Goal: Transaction & Acquisition: Purchase product/service

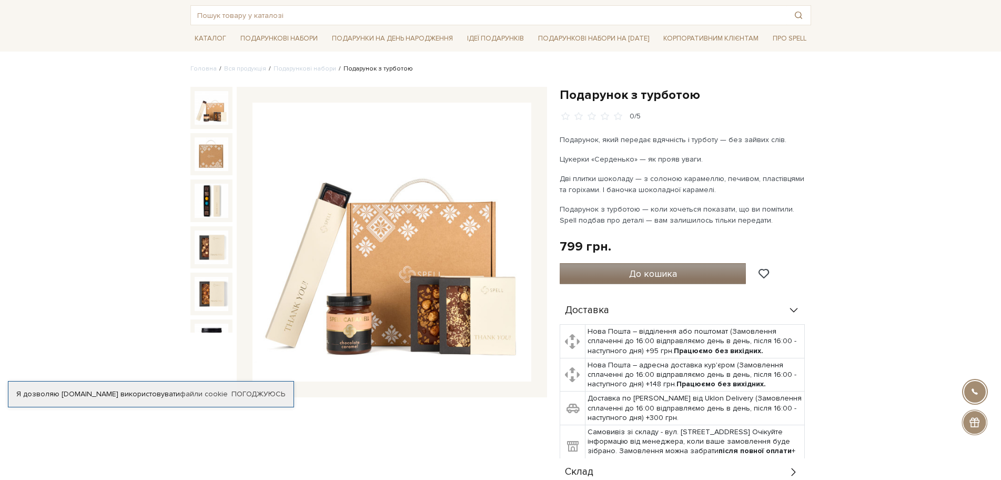
scroll to position [53, 0]
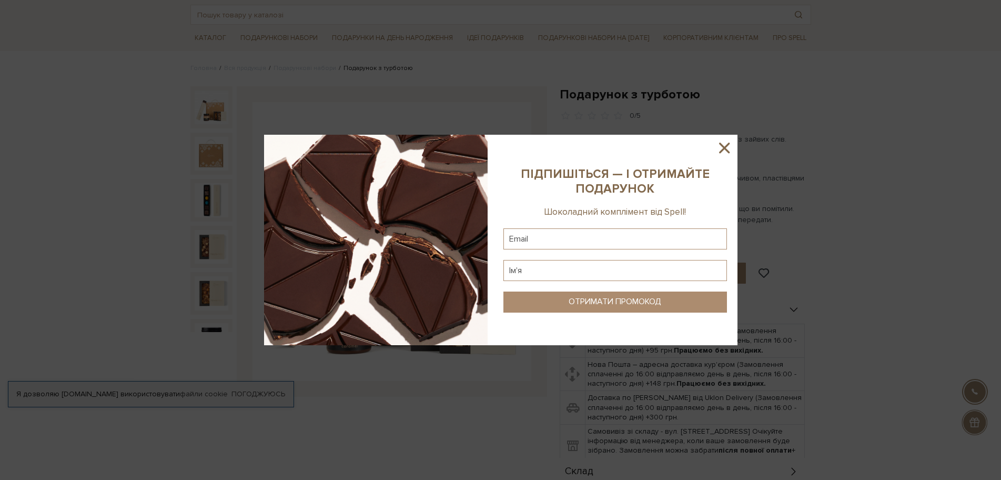
click at [726, 151] on icon at bounding box center [724, 148] width 18 height 18
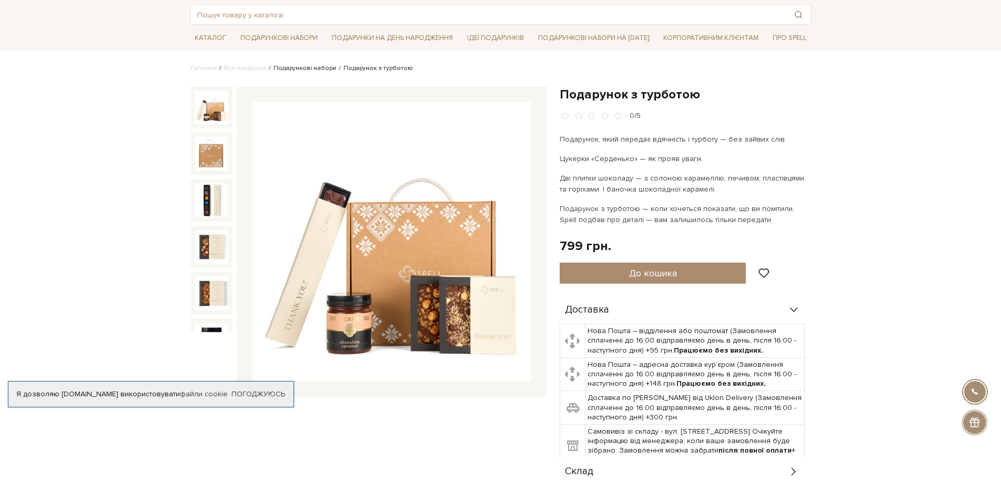
click at [293, 67] on link "Подарункові набори" at bounding box center [304, 68] width 63 height 8
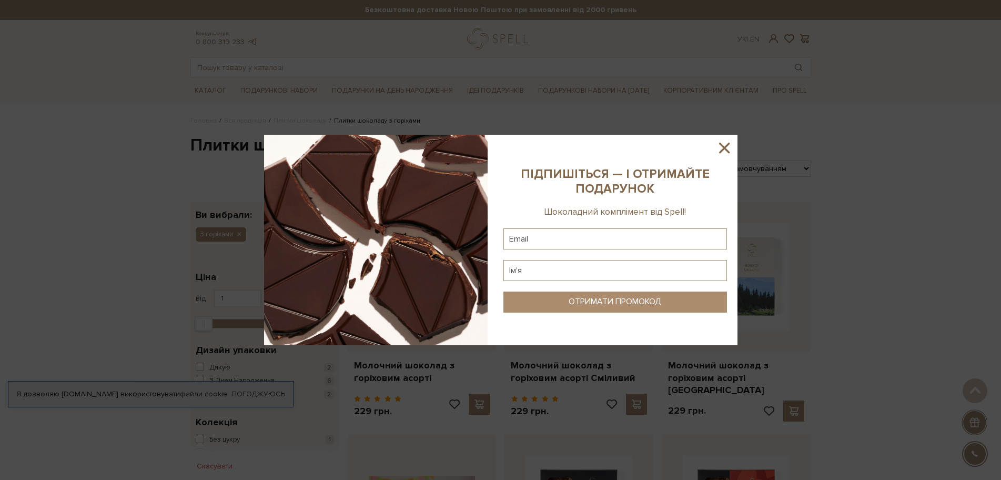
scroll to position [1157, 0]
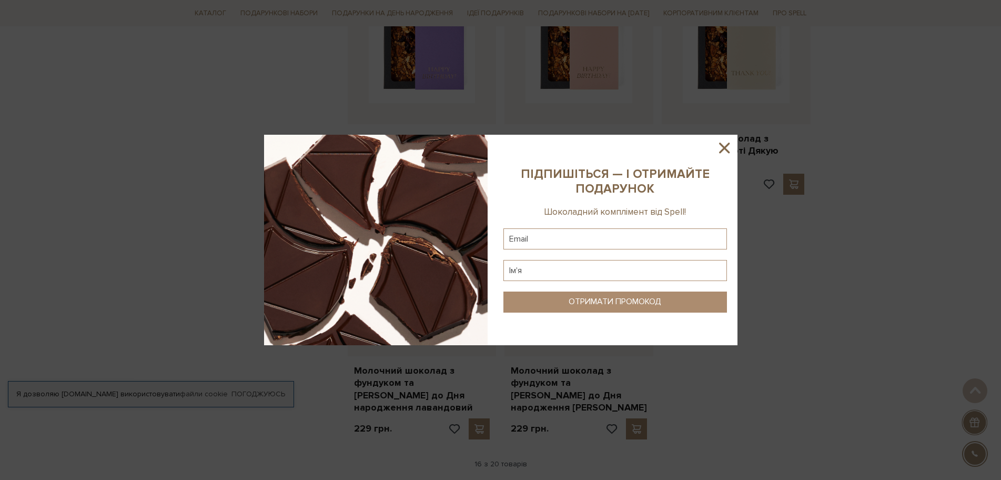
click at [728, 147] on icon at bounding box center [724, 148] width 18 height 18
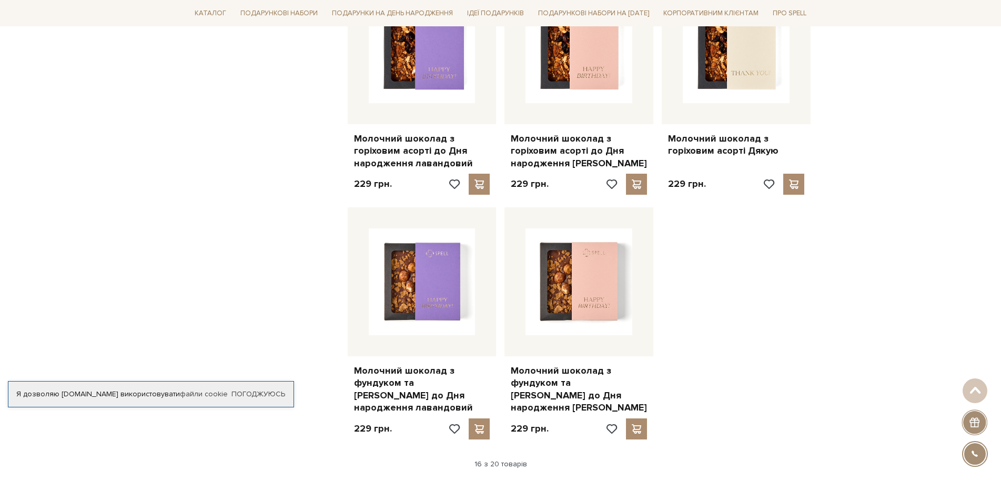
scroll to position [1104, 0]
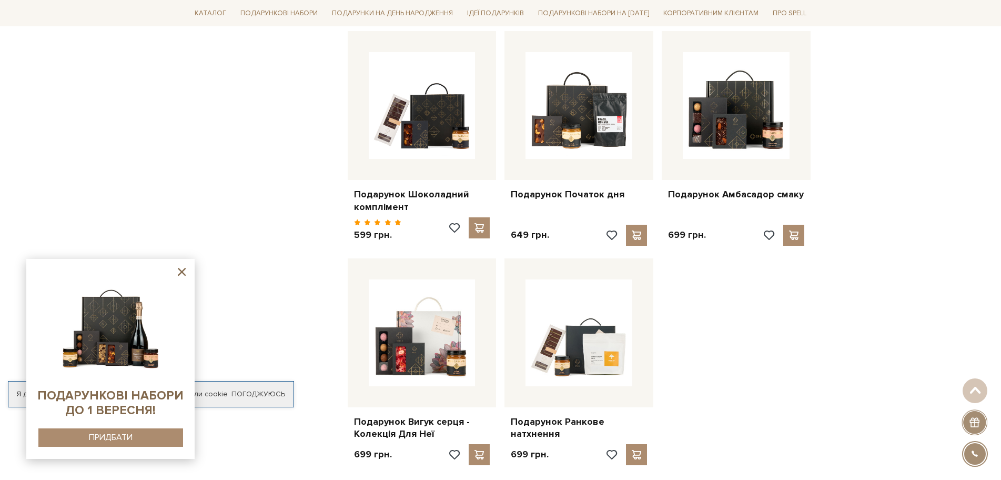
scroll to position [1209, 0]
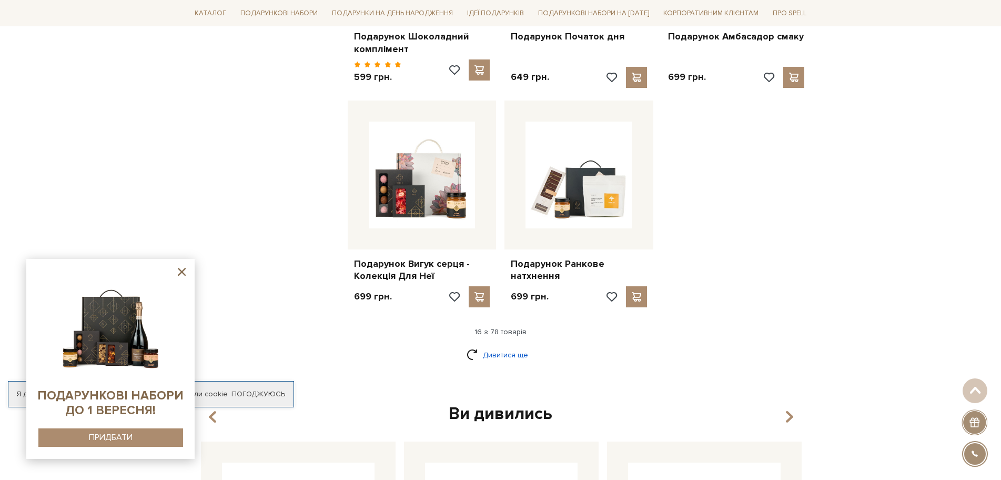
click at [505, 352] on link "Дивитися ще" at bounding box center [500, 354] width 68 height 18
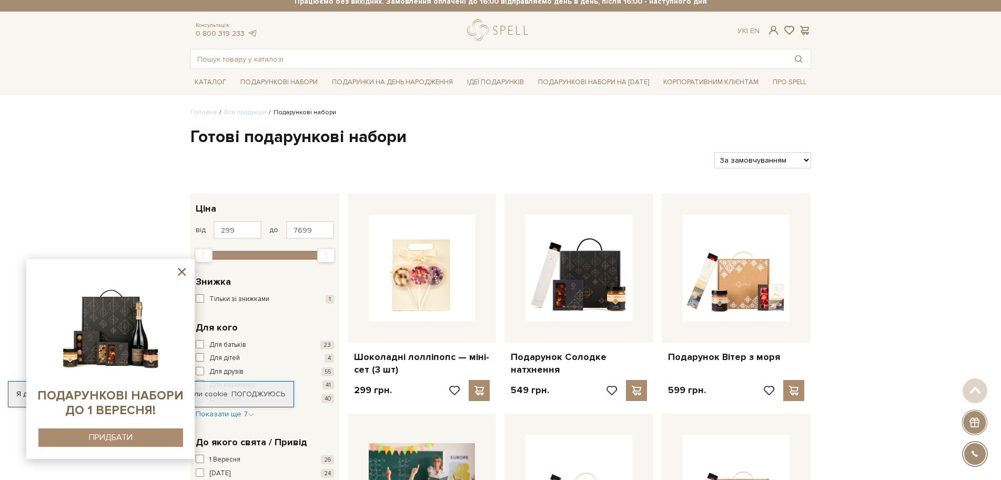
scroll to position [0, 0]
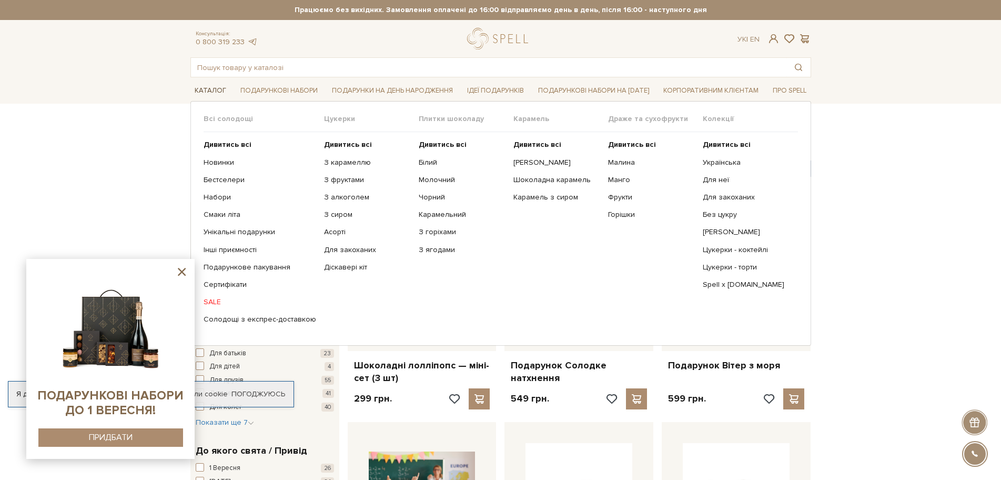
click at [201, 90] on link "Каталог" at bounding box center [210, 91] width 40 height 16
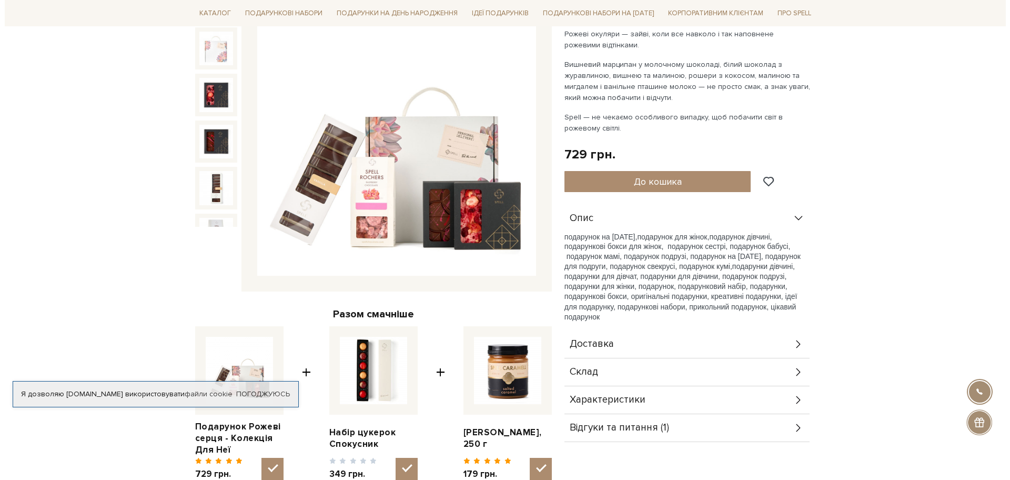
scroll to position [105, 0]
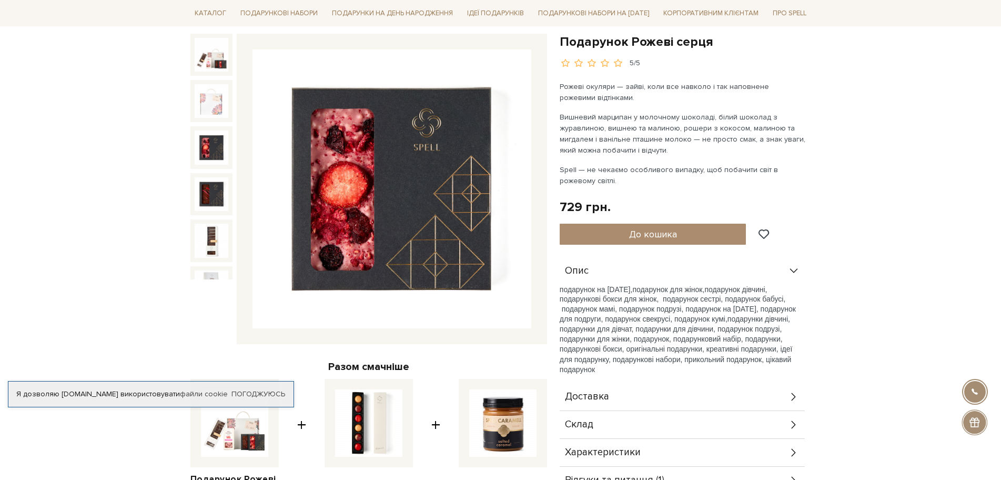
click at [195, 144] on img at bounding box center [212, 147] width 34 height 34
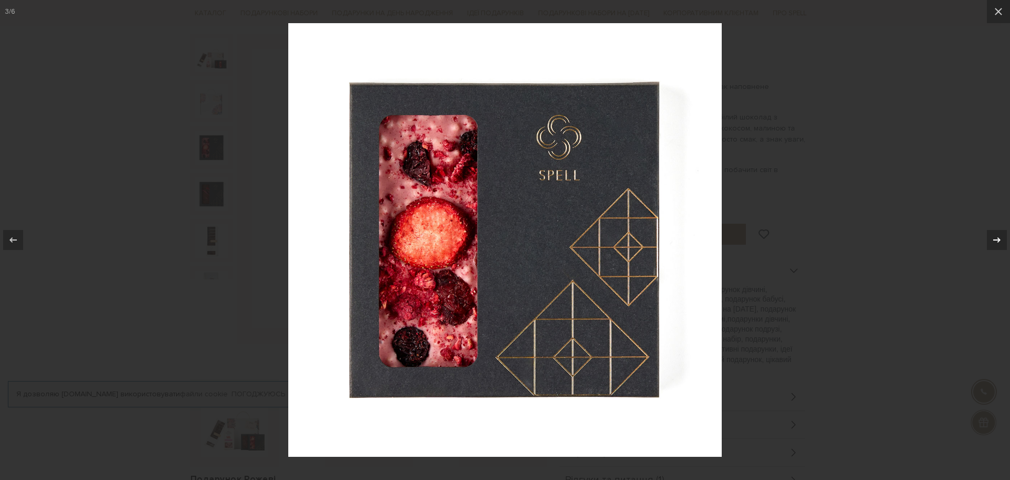
click at [998, 241] on icon at bounding box center [996, 239] width 7 height 5
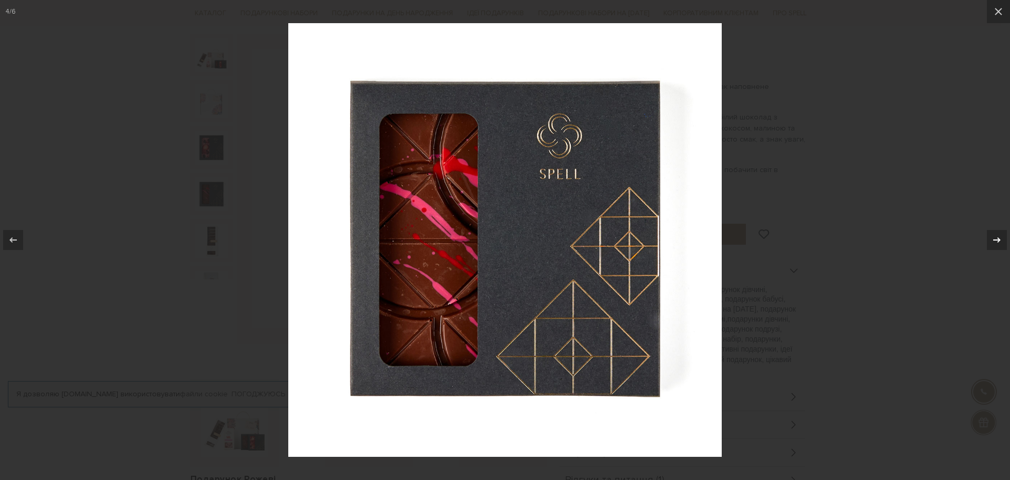
click at [998, 241] on icon at bounding box center [996, 239] width 7 height 5
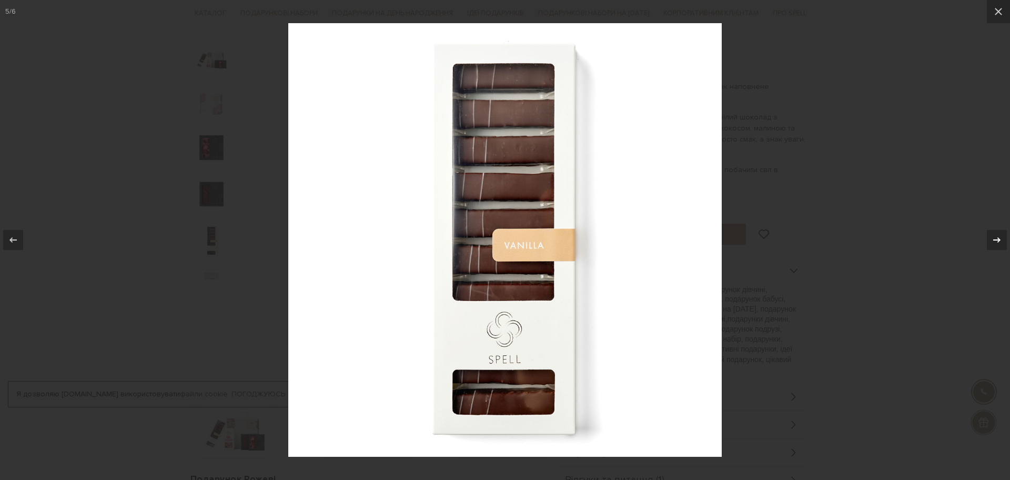
click at [998, 241] on icon at bounding box center [996, 239] width 7 height 5
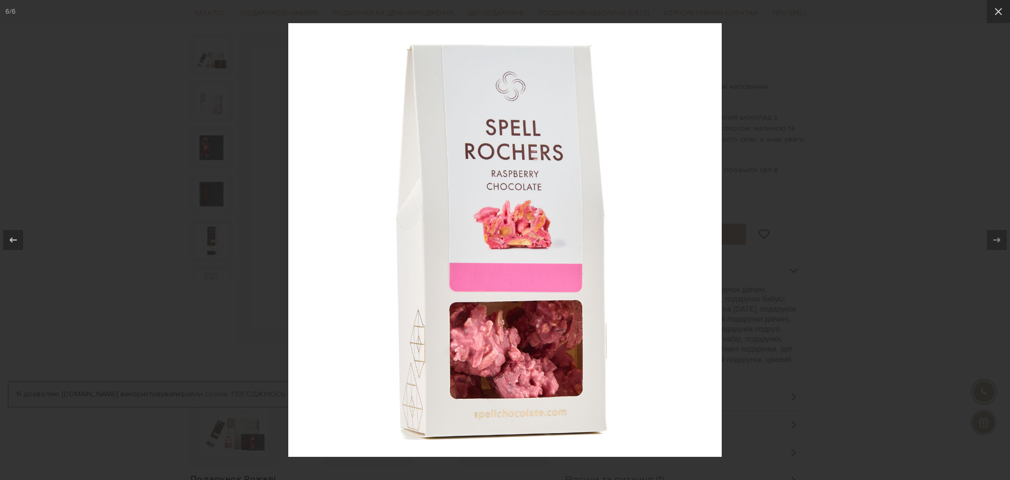
click at [998, 241] on icon at bounding box center [996, 239] width 7 height 5
click at [993, 11] on icon at bounding box center [998, 11] width 13 height 13
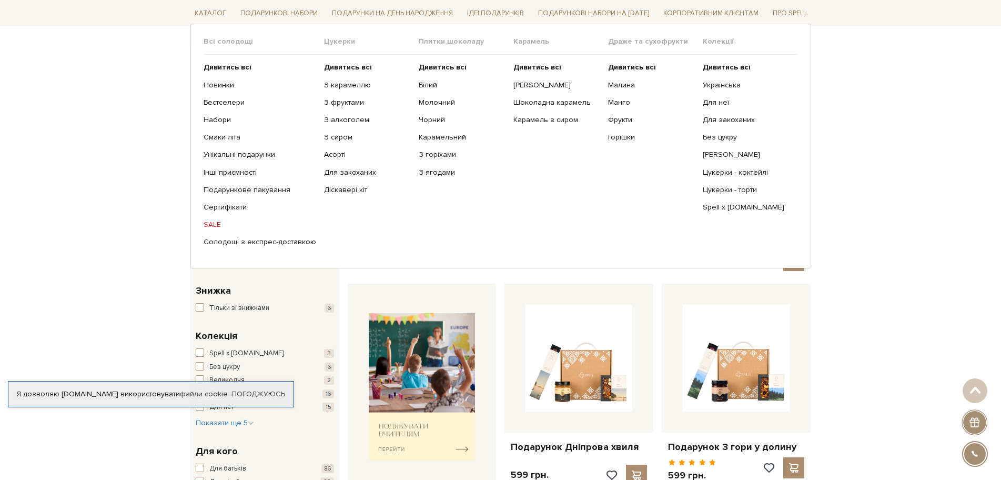
scroll to position [158, 0]
click at [209, 86] on link "Новинки" at bounding box center [259, 84] width 113 height 9
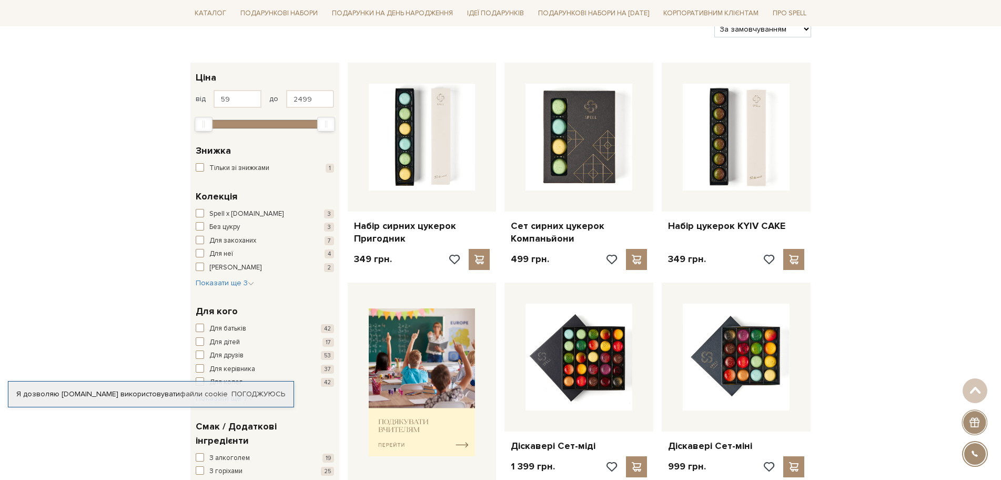
scroll to position [158, 0]
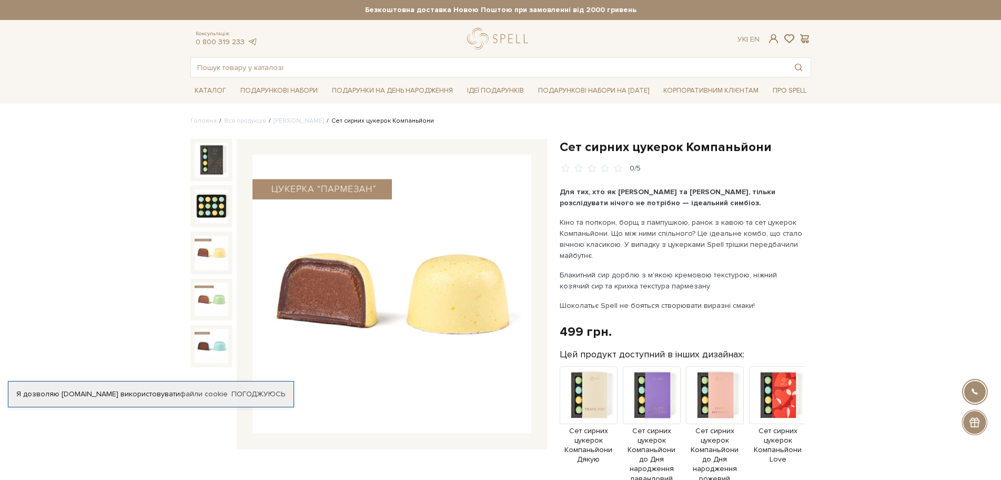
click at [209, 248] on img at bounding box center [212, 253] width 34 height 34
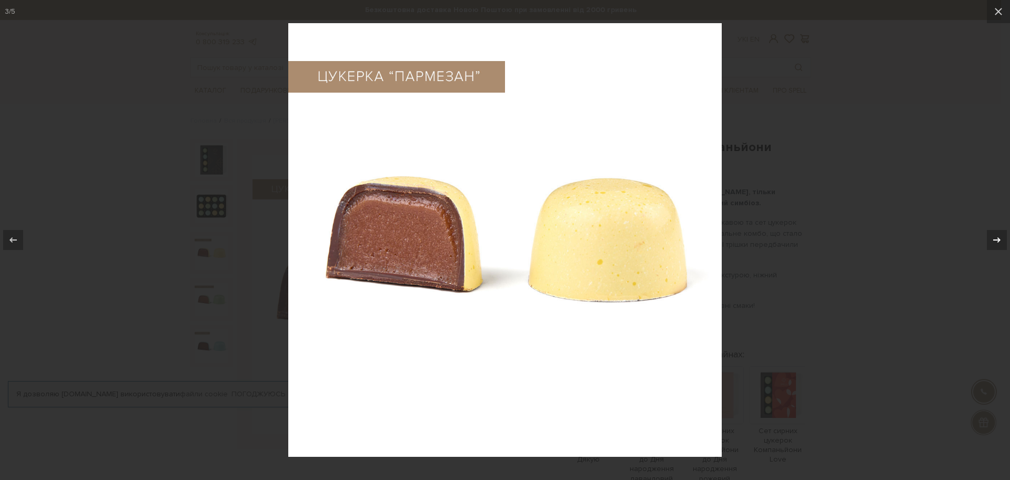
click at [998, 239] on icon at bounding box center [996, 239] width 13 height 13
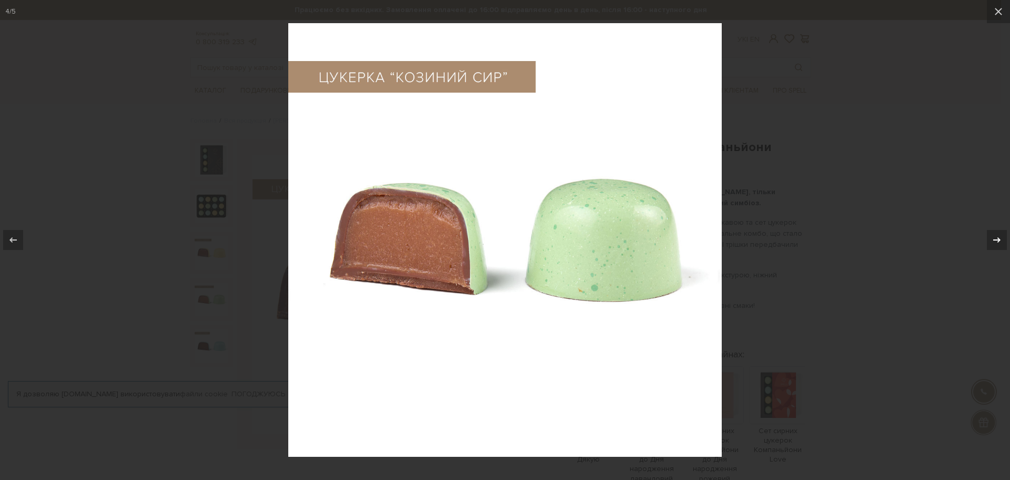
click at [998, 239] on icon at bounding box center [996, 239] width 13 height 13
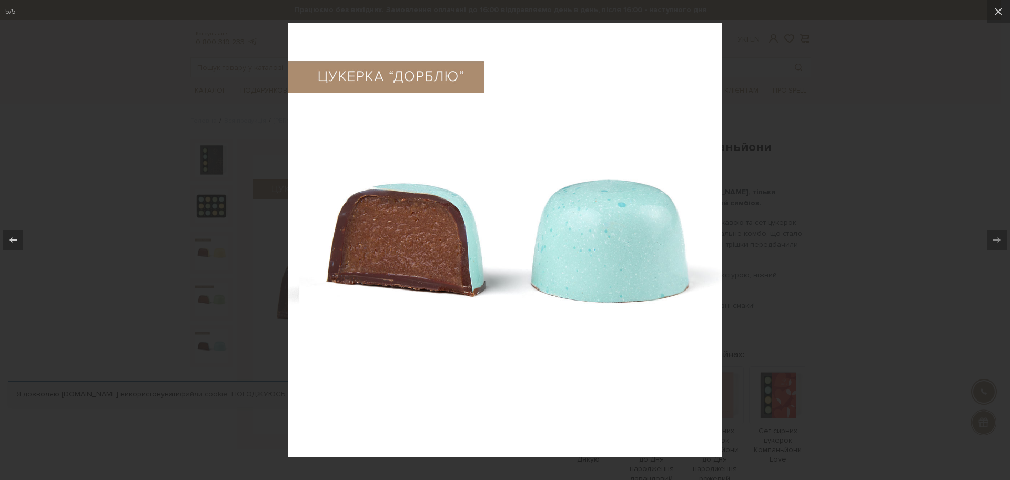
click at [998, 239] on icon at bounding box center [996, 239] width 13 height 13
click at [999, 11] on icon at bounding box center [997, 11] width 7 height 7
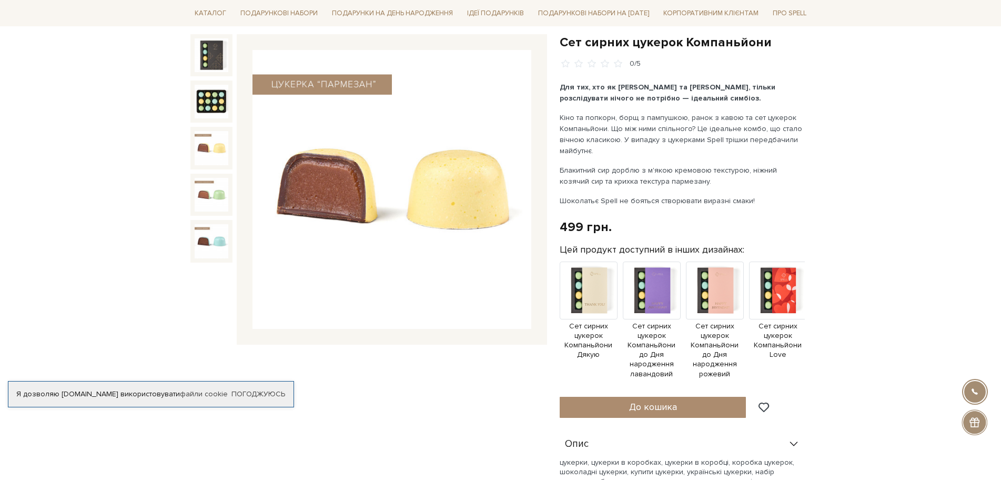
scroll to position [105, 0]
click at [665, 299] on img at bounding box center [652, 290] width 58 height 58
